Goal: Check status: Check status

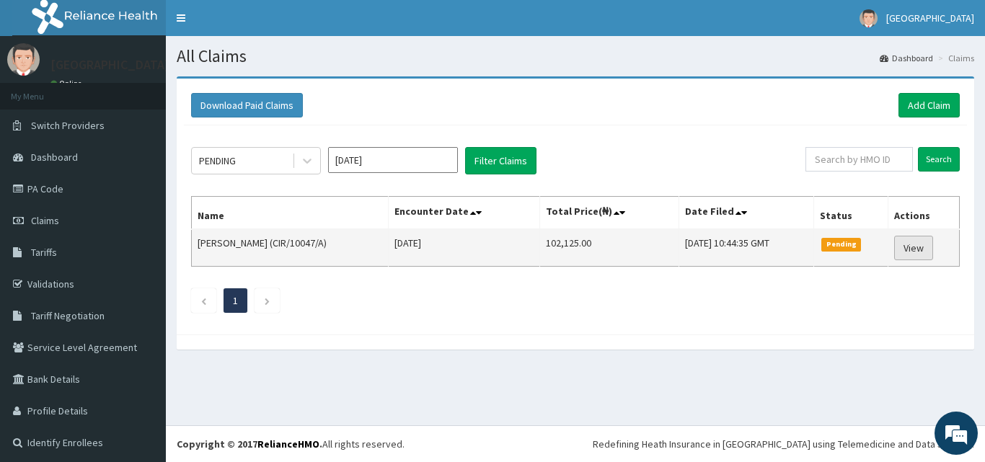
click at [902, 248] on link "View" at bounding box center [913, 248] width 39 height 25
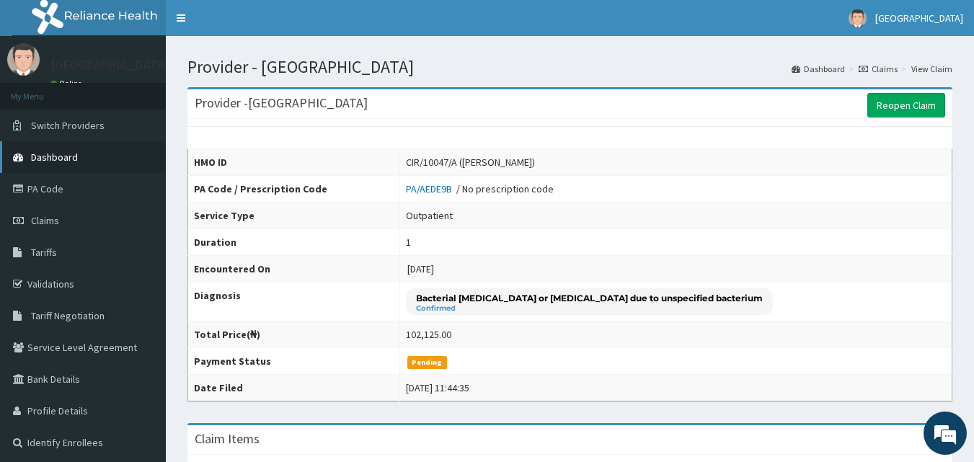
click at [47, 152] on span "Dashboard" at bounding box center [54, 157] width 47 height 13
